Goal: Task Accomplishment & Management: Manage account settings

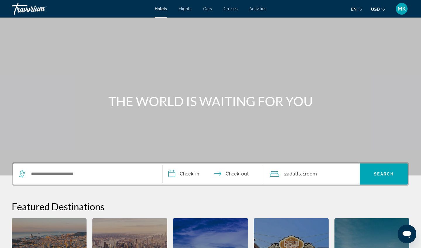
click at [403, 10] on span "MK" at bounding box center [402, 9] width 8 height 6
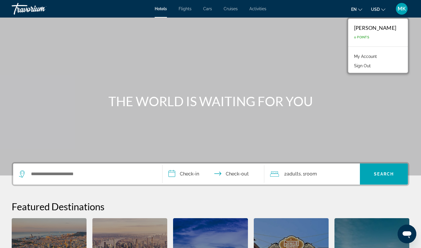
click at [351, 56] on link "My Account" at bounding box center [365, 57] width 29 height 8
